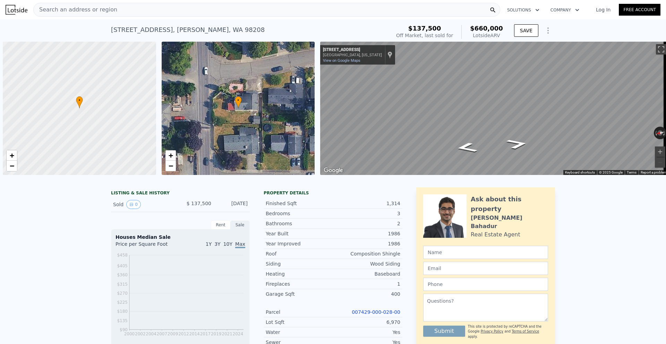
scroll to position [0, 3]
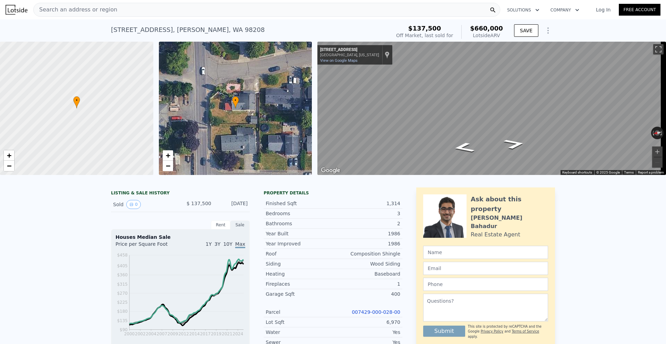
click at [202, 13] on div "Search an address or region" at bounding box center [266, 10] width 467 height 14
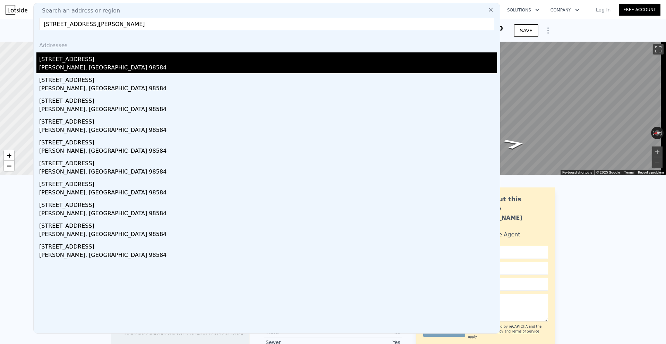
type input "[STREET_ADDRESS][PERSON_NAME]"
click at [157, 63] on div "[STREET_ADDRESS]" at bounding box center [268, 57] width 458 height 11
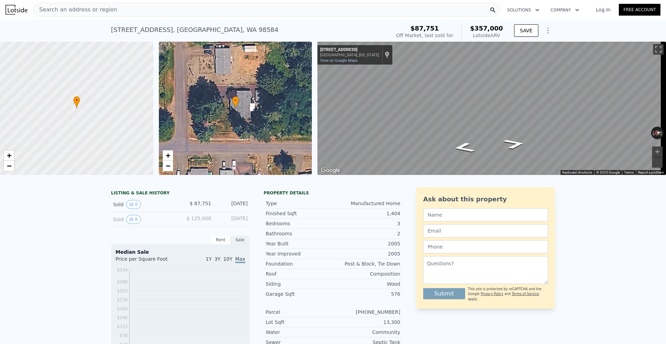
drag, startPoint x: 81, startPoint y: 21, endPoint x: 85, endPoint y: 11, distance: 10.9
click at [85, 11] on span "Search an address or region" at bounding box center [76, 10] width 84 height 8
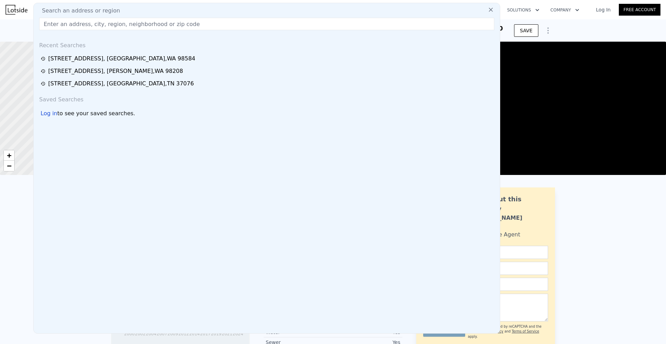
type input "$ 660,000"
type input "5"
type input "2"
type input "1"
type input "1056"
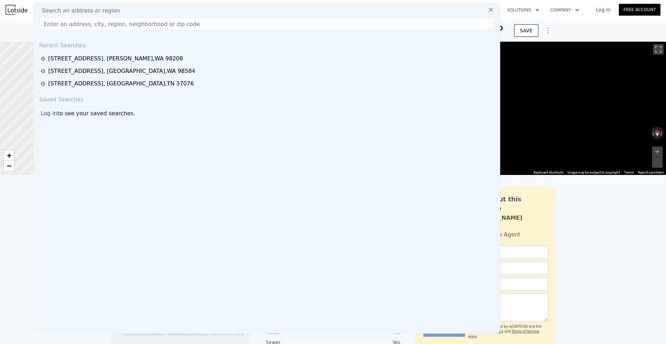
type input "1664"
type input "6534"
type input "11761"
type input "$ 462,883"
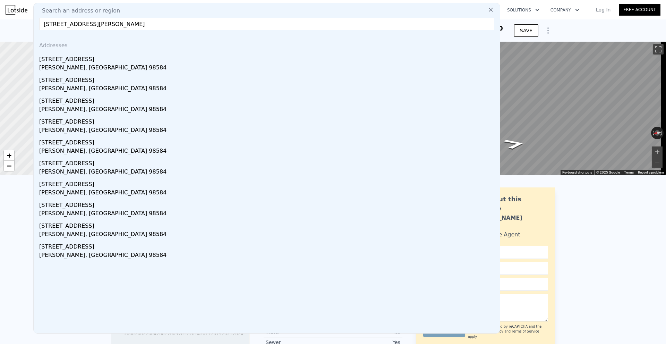
paste input "[STREET_ADDRESS]"
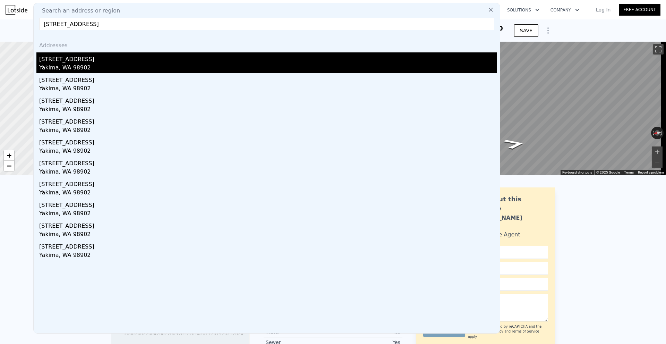
type input "[STREET_ADDRESS]"
click at [94, 62] on div "[STREET_ADDRESS]" at bounding box center [268, 57] width 458 height 11
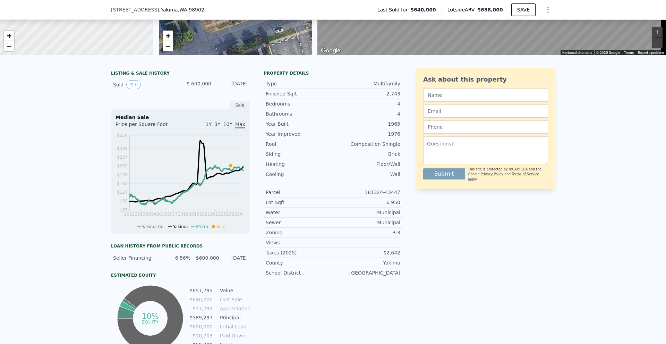
scroll to position [139, 0]
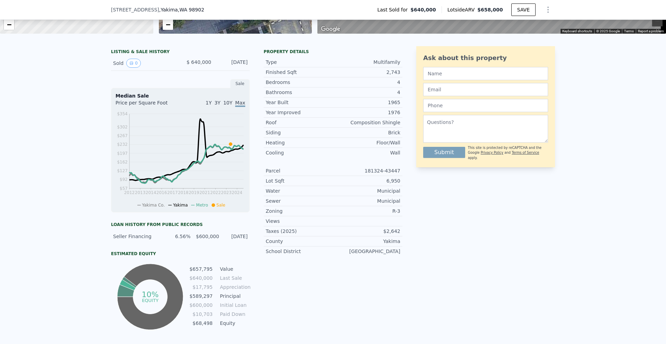
click at [210, 106] on span "1Y" at bounding box center [209, 103] width 6 height 6
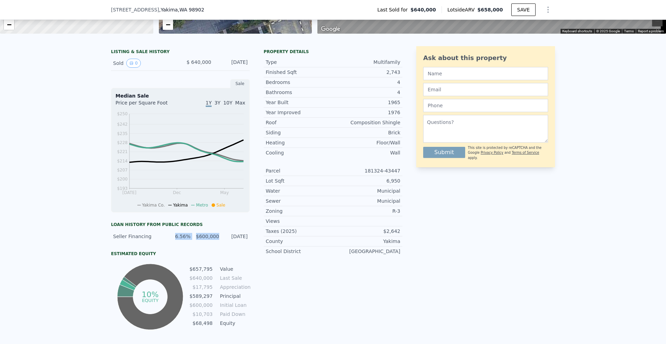
drag, startPoint x: 216, startPoint y: 242, endPoint x: 172, endPoint y: 243, distance: 44.1
click at [172, 243] on div "Seller Financing 6.56% $600,000 [DATE]" at bounding box center [180, 236] width 139 height 12
click at [172, 240] on div "6.56%" at bounding box center [178, 236] width 24 height 7
drag, startPoint x: 175, startPoint y: 240, endPoint x: 248, endPoint y: 242, distance: 72.9
click at [248, 242] on div "LISTING & SALE HISTORY Sold 0 $ 640,000 [DATE] Sale Median Sale Price per Squar…" at bounding box center [257, 188] width 292 height 285
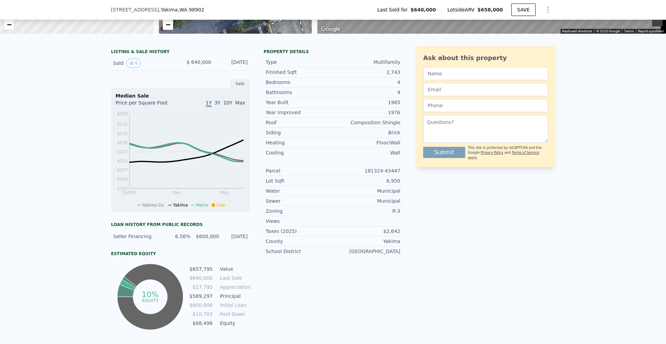
click at [248, 242] on div "LISTING & SALE HISTORY Sold 0 $ 640,000 [DATE] Sale Median Sale Price per Squar…" at bounding box center [257, 188] width 292 height 285
drag, startPoint x: 246, startPoint y: 243, endPoint x: 175, endPoint y: 243, distance: 71.9
click at [175, 243] on div "Seller Financing 6.56% $600,000 [DATE]" at bounding box center [180, 236] width 139 height 12
click at [175, 240] on div "6.56%" at bounding box center [178, 236] width 24 height 7
drag, startPoint x: 175, startPoint y: 243, endPoint x: 216, endPoint y: 241, distance: 41.7
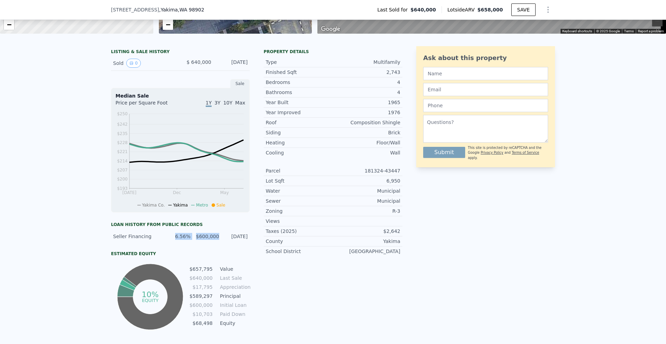
click at [216, 241] on div "Seller Financing 6.56% $600,000 [DATE]" at bounding box center [180, 236] width 139 height 12
click at [216, 240] on div "$600,000" at bounding box center [207, 236] width 24 height 7
drag, startPoint x: 263, startPoint y: 67, endPoint x: 403, endPoint y: 258, distance: 236.5
click at [403, 258] on div "LISTING & SALE HISTORY Sold 0 $ 640,000 [DATE] Sale Median Sale Price per Squar…" at bounding box center [333, 188] width 444 height 285
click at [402, 258] on div "LISTING & SALE HISTORY Sold 0 $ 640,000 [DATE] Sale Median Sale Price per Squar…" at bounding box center [333, 188] width 444 height 285
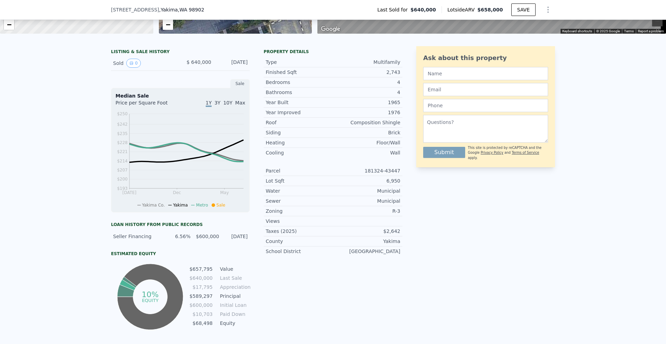
drag, startPoint x: 401, startPoint y: 259, endPoint x: 263, endPoint y: 68, distance: 234.8
click at [263, 68] on div "LISTING & SALE HISTORY Sold 0 $ 640,000 [DATE] Sale Median Sale Price per Squar…" at bounding box center [333, 188] width 444 height 285
click at [266, 66] on div "Type" at bounding box center [299, 62] width 67 height 7
drag, startPoint x: 244, startPoint y: 67, endPoint x: 189, endPoint y: 65, distance: 55.6
click at [189, 65] on div "Sold 0 $ 640,000 [DATE]" at bounding box center [180, 63] width 139 height 15
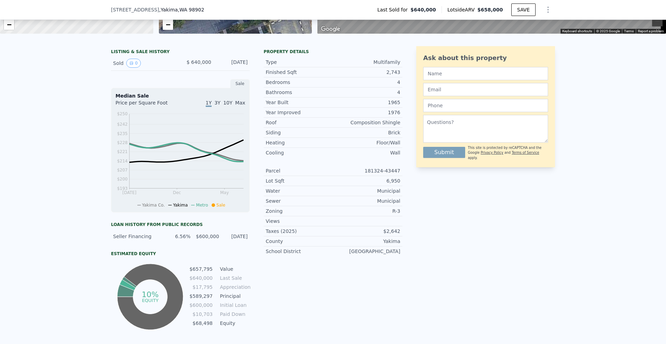
click at [189, 65] on span "$ 640,000" at bounding box center [199, 62] width 25 height 6
drag, startPoint x: 189, startPoint y: 65, endPoint x: 248, endPoint y: 67, distance: 59.0
click at [248, 67] on div "LISTING & SALE HISTORY Sold 0 $ 640,000 [DATE] Sale Median Sale Price per Squar…" at bounding box center [257, 188] width 292 height 285
click at [249, 66] on div "LISTING & SALE HISTORY Sold 0 $ 640,000 [DATE] Sale Median Sale Price per Squar…" at bounding box center [257, 188] width 292 height 285
drag, startPoint x: 248, startPoint y: 67, endPoint x: 185, endPoint y: 69, distance: 63.2
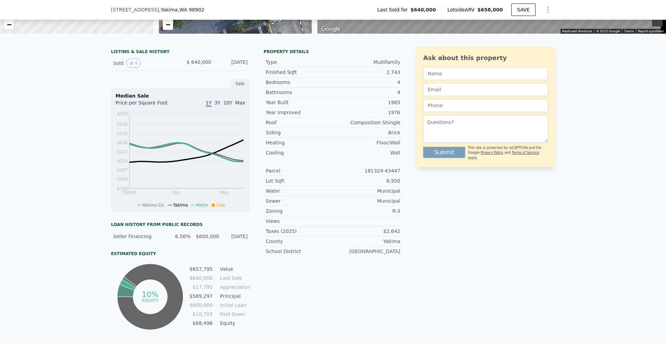
click at [185, 69] on div "LISTING & SALE HISTORY Sold 0 $ 640,000 [DATE] Sale Median Sale Price per Squar…" at bounding box center [257, 188] width 292 height 285
click at [185, 68] on div "$ 640,000" at bounding box center [195, 63] width 31 height 9
drag, startPoint x: 188, startPoint y: 68, endPoint x: 246, endPoint y: 68, distance: 58.3
click at [246, 68] on div "Sold 0 $ 640,000 [DATE]" at bounding box center [180, 63] width 139 height 15
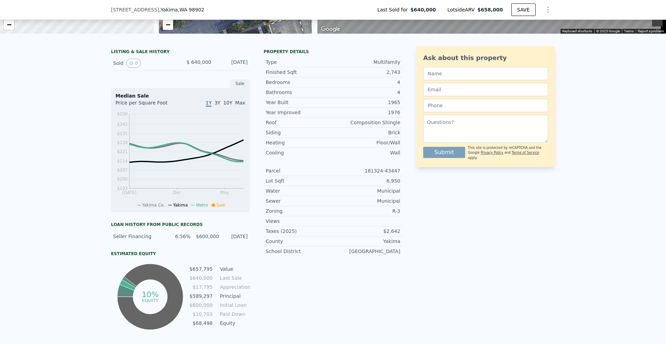
drag, startPoint x: 264, startPoint y: 67, endPoint x: 401, endPoint y: 258, distance: 235.4
click at [401, 258] on div "LISTING & SALE HISTORY Sold 0 $ 640,000 [DATE] Sale Median Sale Price per Squar…" at bounding box center [333, 188] width 444 height 285
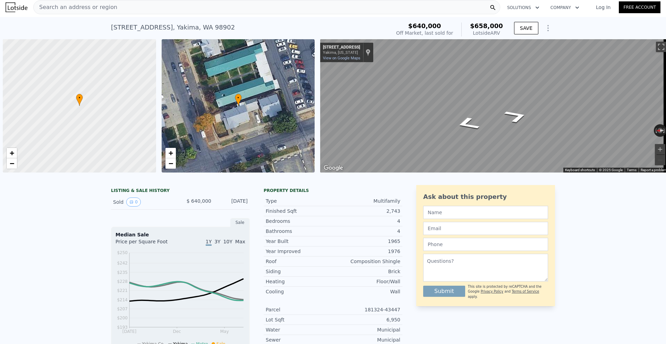
scroll to position [0, 3]
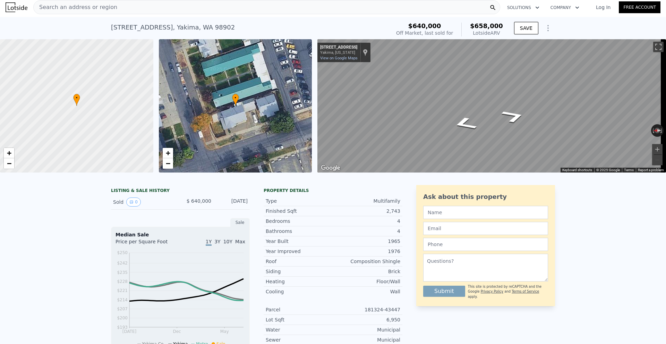
click at [317, 179] on div at bounding box center [333, 176] width 666 height 7
click at [211, 10] on div "Search an address or region" at bounding box center [266, 7] width 467 height 14
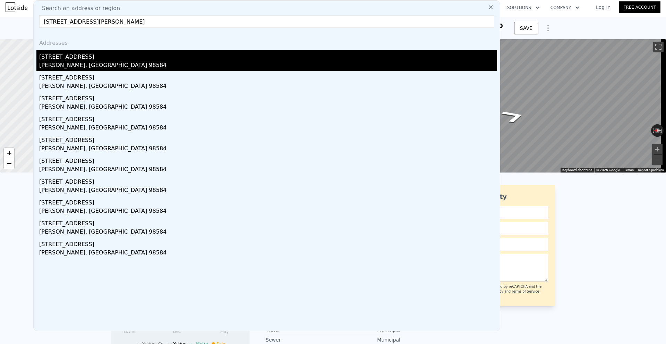
type input "[STREET_ADDRESS][PERSON_NAME]"
click at [138, 56] on div "[STREET_ADDRESS]" at bounding box center [268, 55] width 458 height 11
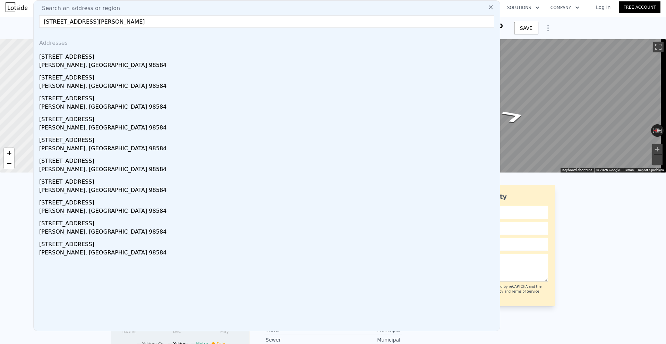
type input "3"
type input "1.75"
type input "2.5"
type input "1080"
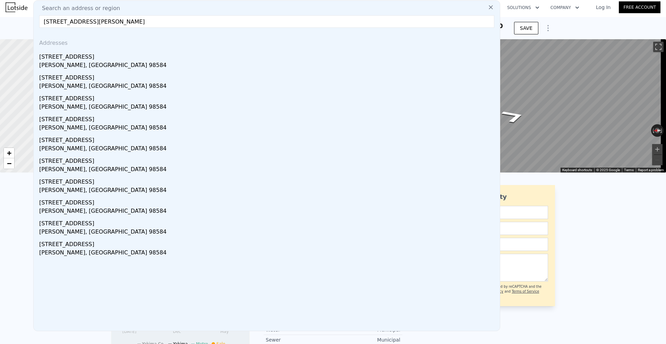
type input "1728"
type input "9583"
type input "19166"
type input "$ 357,000"
type input "4"
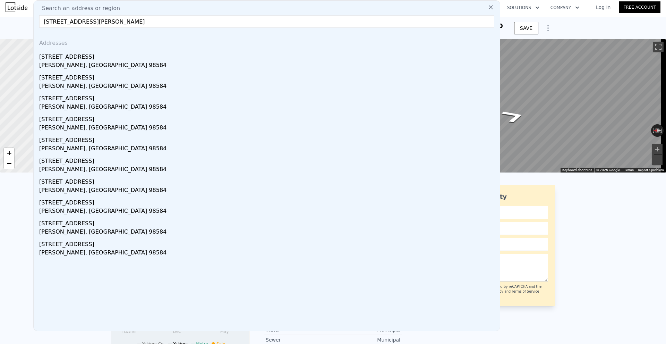
type input "$ 237,809"
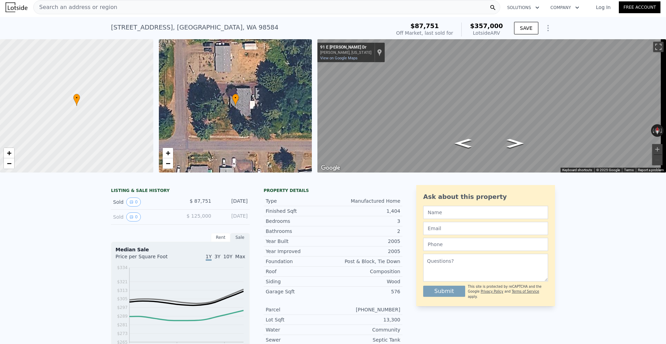
click at [232, 12] on div "Search an address or region" at bounding box center [266, 7] width 467 height 14
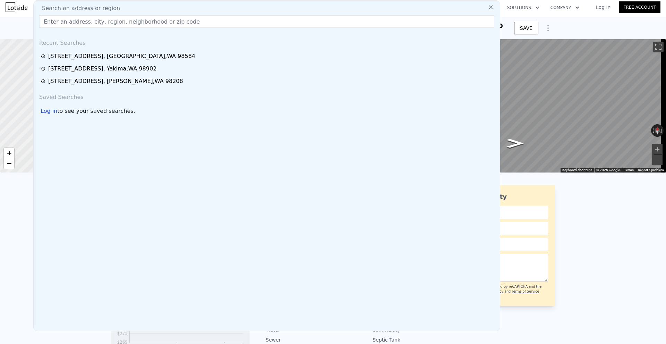
type input "[STREET_ADDRESS][PERSON_NAME]"
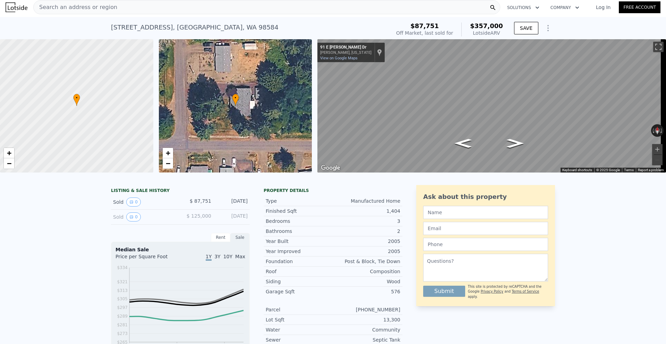
click at [602, 251] on div "LISTING & SALE HISTORY Sold 0 $ 87,751 [DATE] Sold 0 $ 125,000 [DATE] Rent Sale…" at bounding box center [333, 344] width 666 height 331
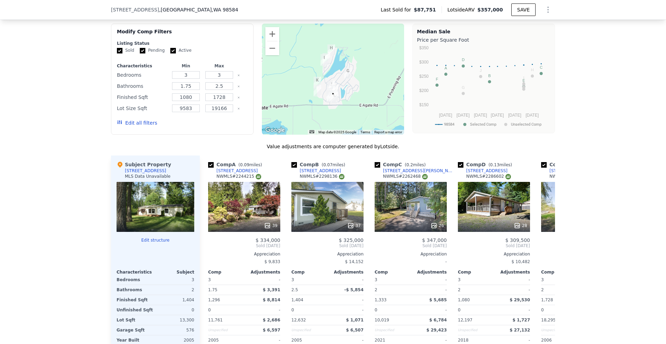
scroll to position [625, 0]
